Goal: Task Accomplishment & Management: Manage account settings

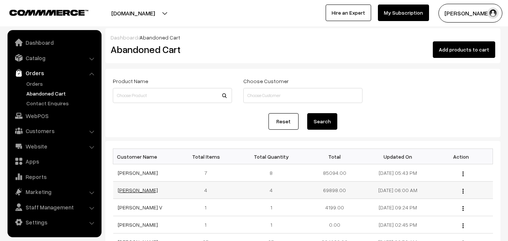
click at [142, 188] on link "[PERSON_NAME]" at bounding box center [138, 190] width 40 height 6
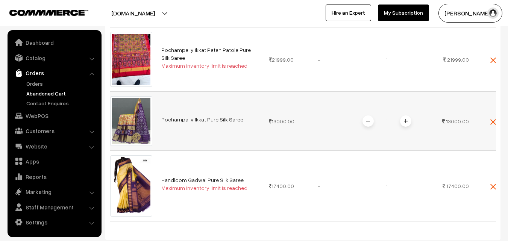
scroll to position [263, 0]
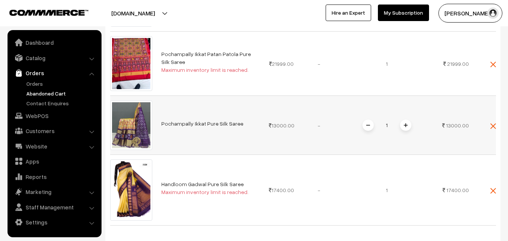
click at [192, 120] on link "Pochampally Ikkat Pure Silk Saree" at bounding box center [202, 123] width 82 height 6
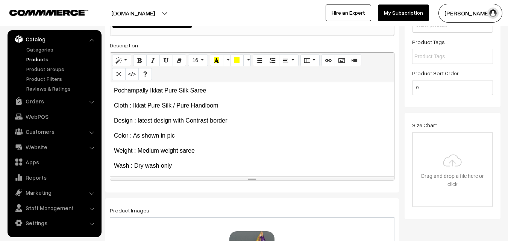
scroll to position [43, 0]
